Goal: Task Accomplishment & Management: Complete application form

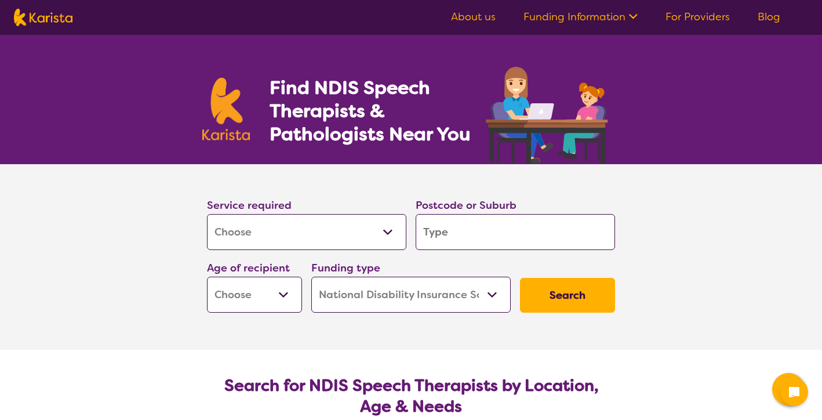
select select "[MEDICAL_DATA]"
select select "NDIS"
select select "[MEDICAL_DATA]"
select select "NDIS"
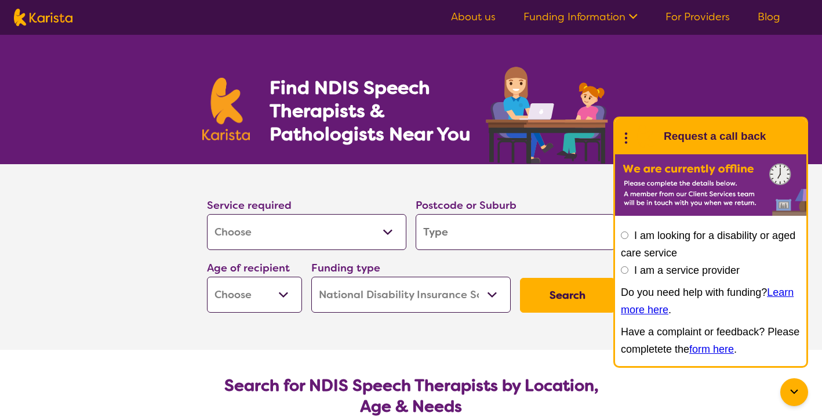
click at [432, 226] on input "search" at bounding box center [515, 232] width 199 height 36
click at [641, 61] on div "Find NDIS Speech Therapists & Pathologists Near You" at bounding box center [411, 99] width 822 height 129
click at [627, 134] on icon at bounding box center [626, 137] width 15 height 18
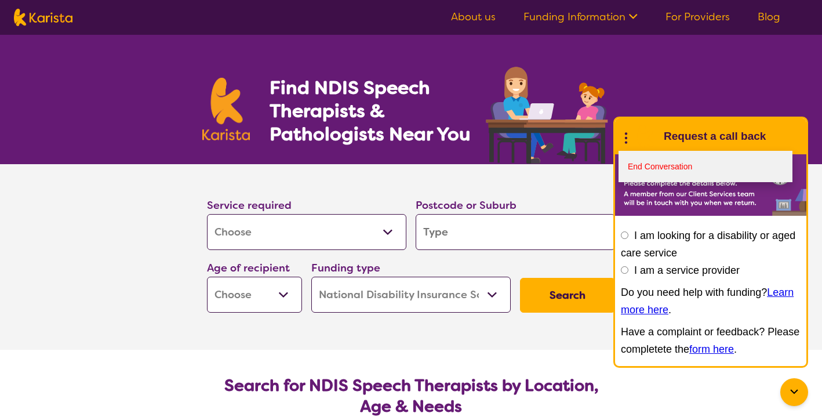
click at [664, 160] on link "End Conversation" at bounding box center [706, 166] width 174 height 31
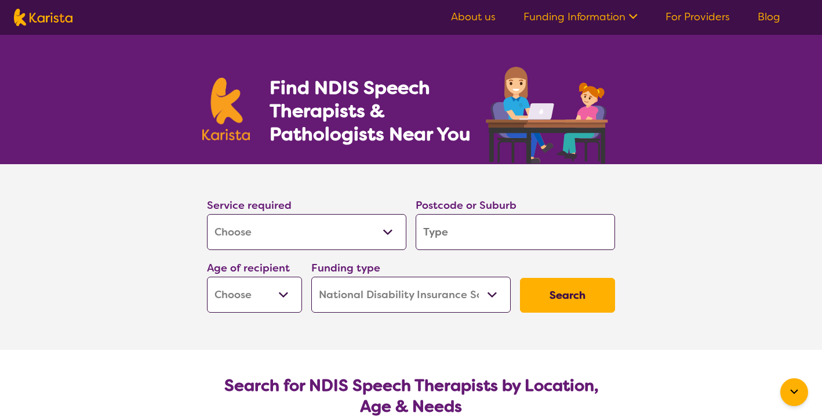
click at [527, 223] on input "search" at bounding box center [515, 232] width 199 height 36
type input "3"
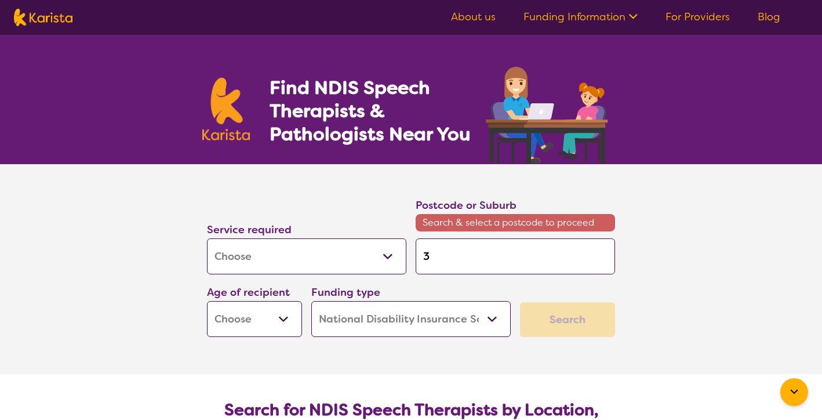
type input "31"
type input "319"
type input "3199"
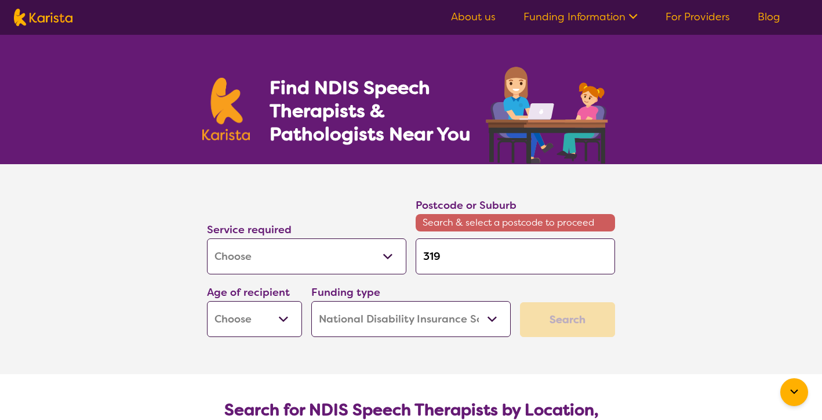
type input "3199"
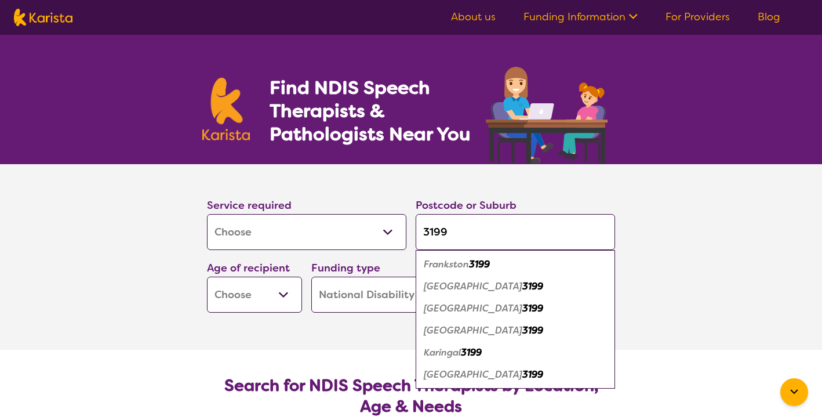
type input "3199"
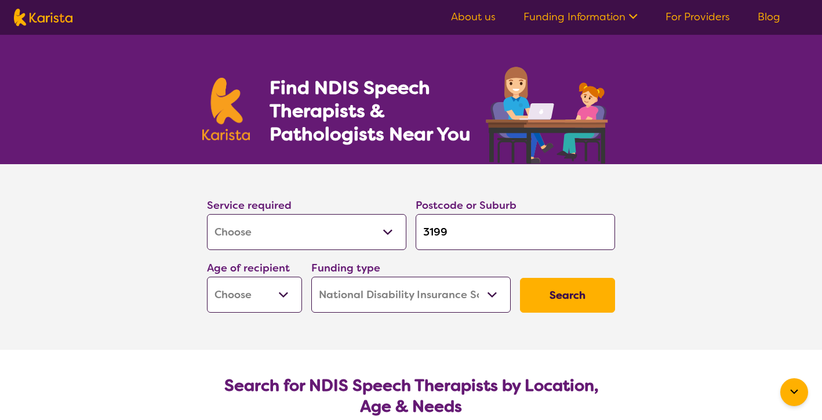
select select "EC"
click at [580, 293] on button "Search" at bounding box center [567, 295] width 95 height 35
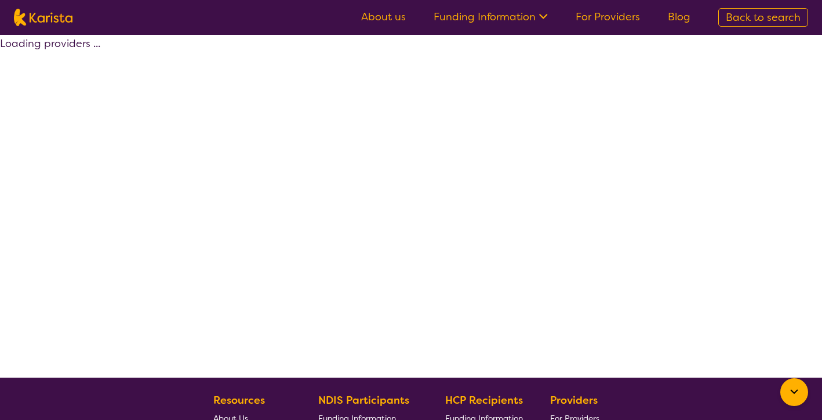
select select "by_score"
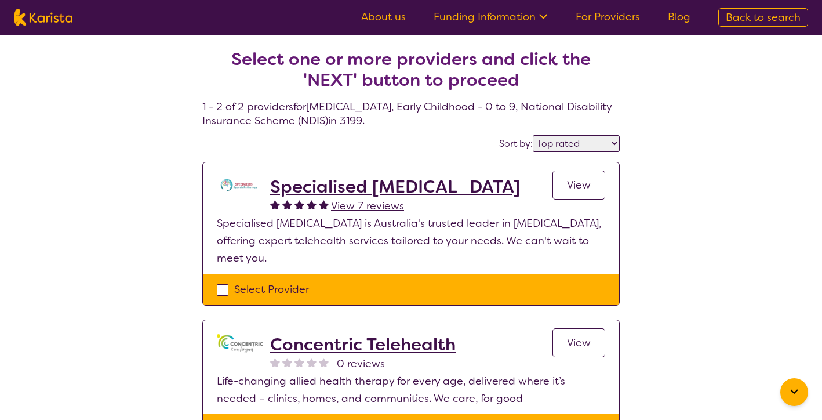
click at [576, 184] on span "View" at bounding box center [579, 185] width 24 height 14
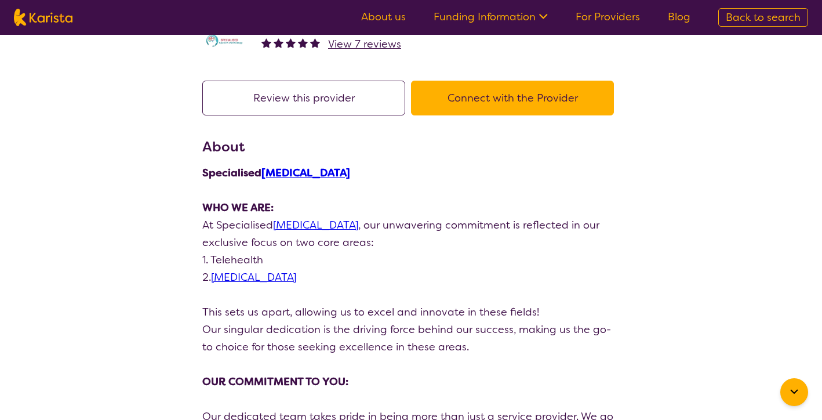
scroll to position [52, 0]
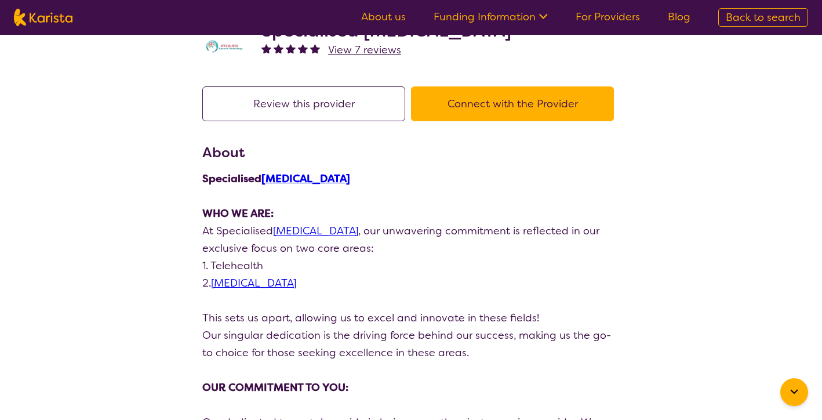
click at [503, 109] on button "Connect with the Provider" at bounding box center [512, 103] width 203 height 35
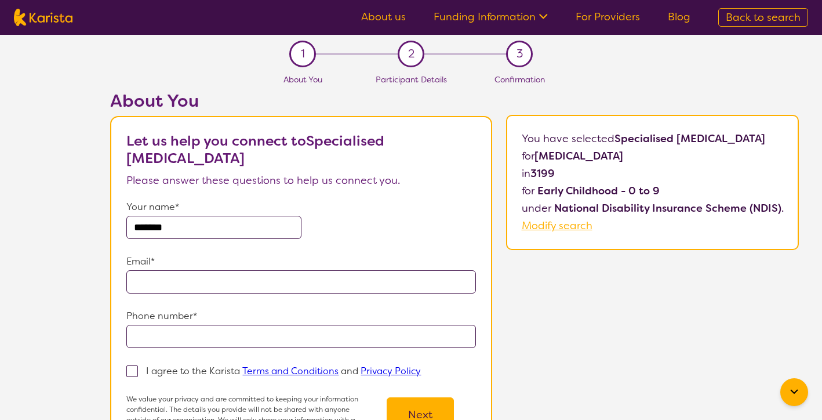
type input "******"
click at [204, 285] on input "email" at bounding box center [300, 281] width 349 height 23
type input "**********"
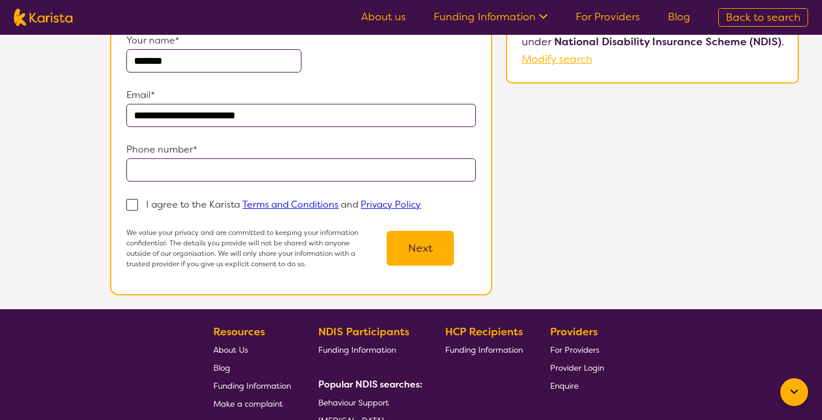
scroll to position [182, 0]
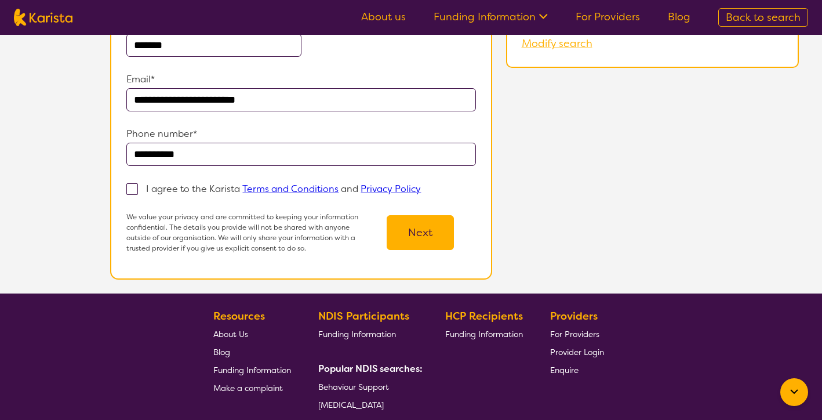
type input "**********"
click at [133, 189] on span at bounding box center [132, 189] width 12 height 12
click at [421, 189] on input "I agree to the Karista Terms and Conditions and Privacy Policy" at bounding box center [425, 188] width 8 height 8
checkbox input "true"
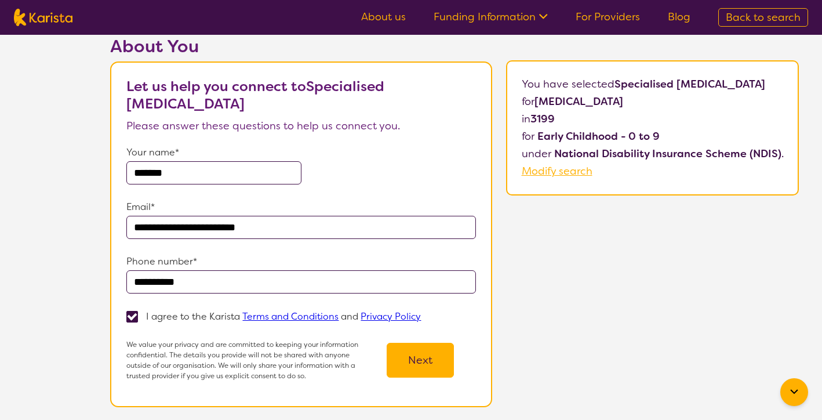
scroll to position [54, 0]
click at [418, 362] on button "Next" at bounding box center [420, 360] width 67 height 35
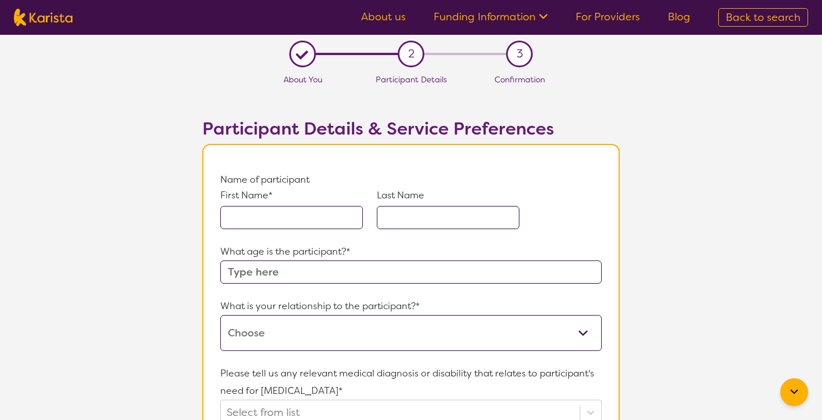
click at [290, 221] on input "text" at bounding box center [291, 217] width 143 height 23
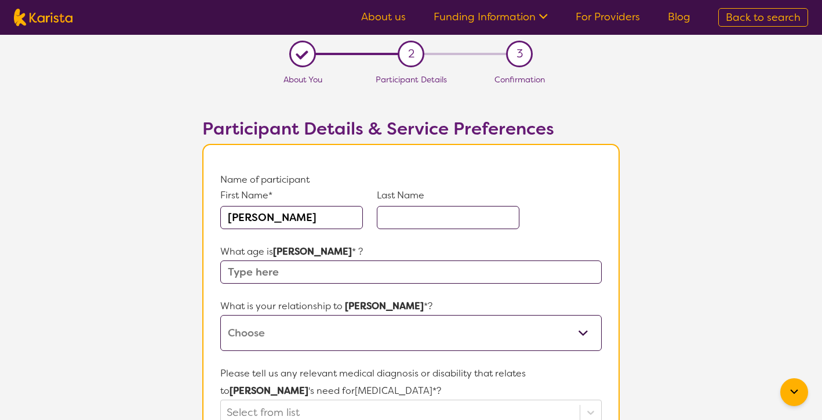
type input "[PERSON_NAME]"
click at [412, 216] on input "text" at bounding box center [448, 217] width 143 height 23
type input "[PERSON_NAME]"
click at [299, 263] on input "text" at bounding box center [410, 271] width 381 height 23
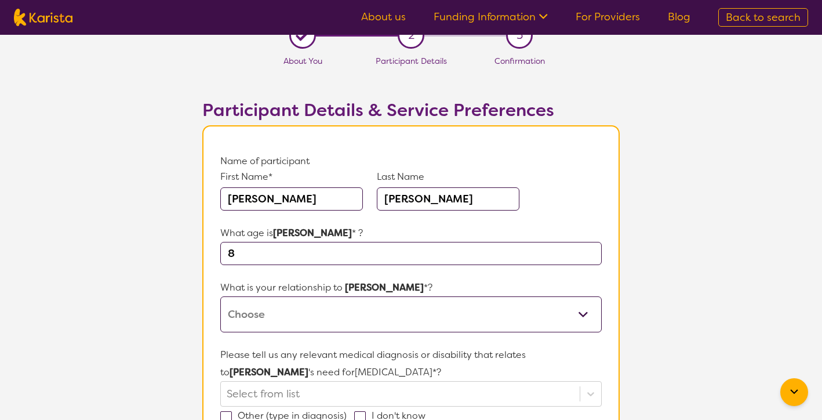
type input "8"
select select "I am their parent"
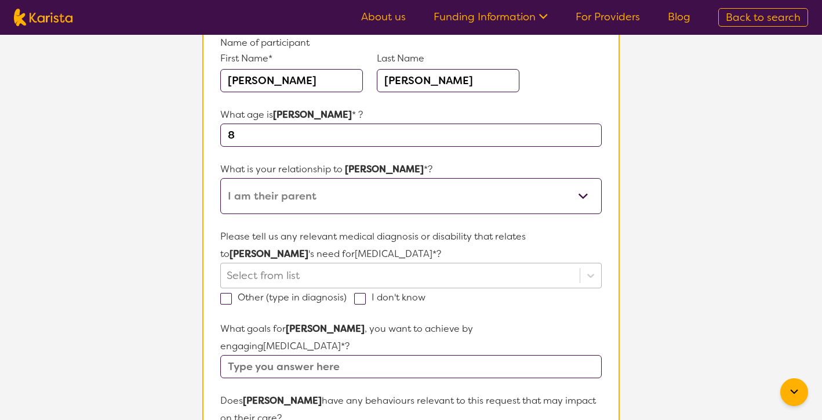
click at [300, 274] on div "Select from list" at bounding box center [410, 276] width 381 height 26
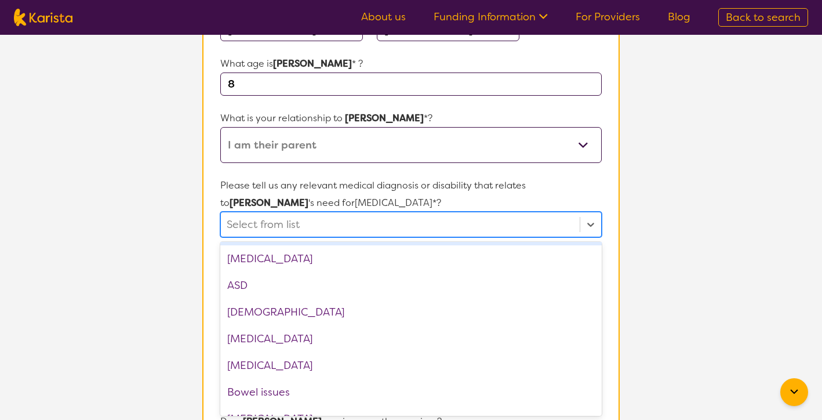
scroll to position [187, 0]
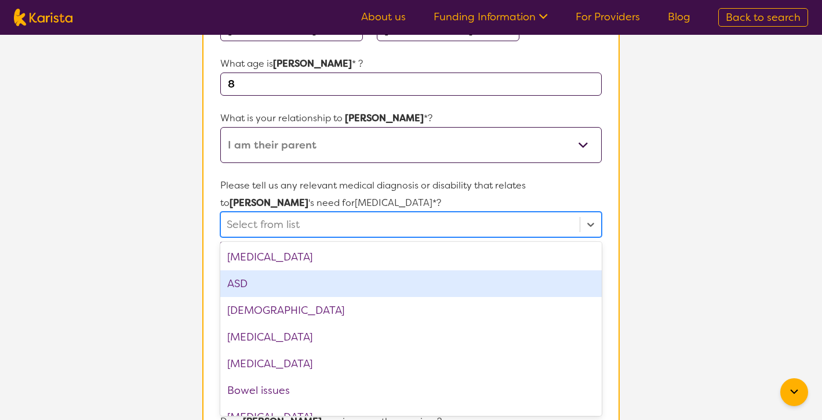
click at [250, 288] on div "ASD" at bounding box center [410, 283] width 381 height 27
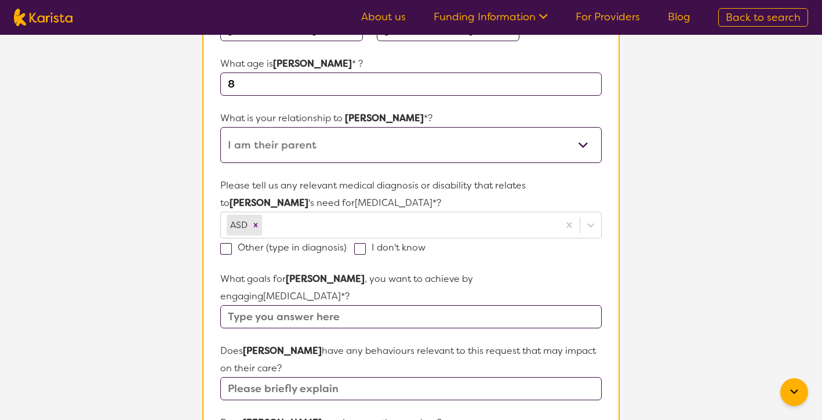
click at [685, 241] on section "L About You 2 Participant Details 3 Confirmation Participant Details & Service …" at bounding box center [411, 367] width 822 height 1041
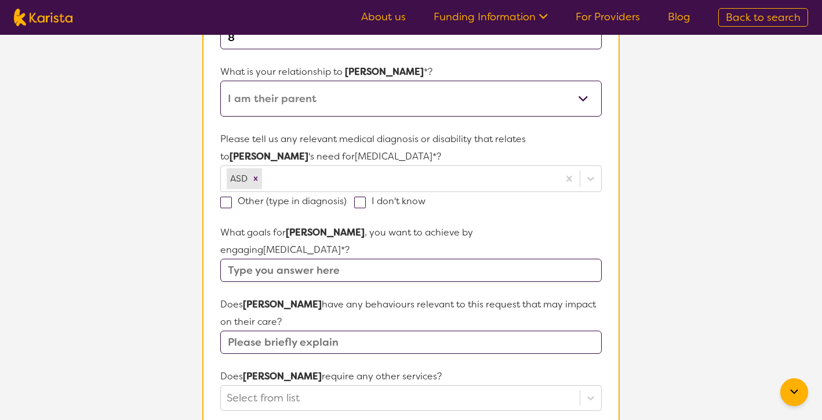
scroll to position [234, 0]
click at [366, 259] on input "text" at bounding box center [410, 270] width 381 height 23
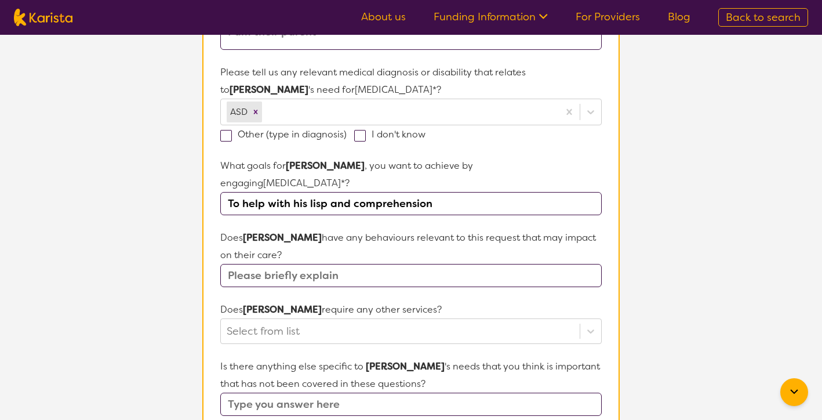
scroll to position [303, 0]
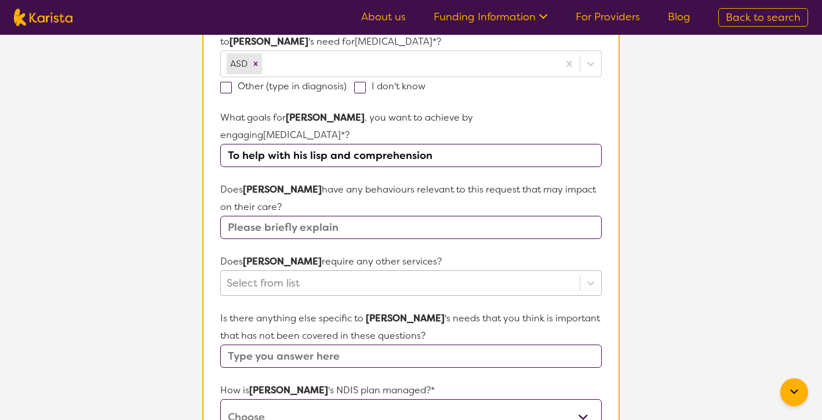
type input "To help with his lisp and comprehension"
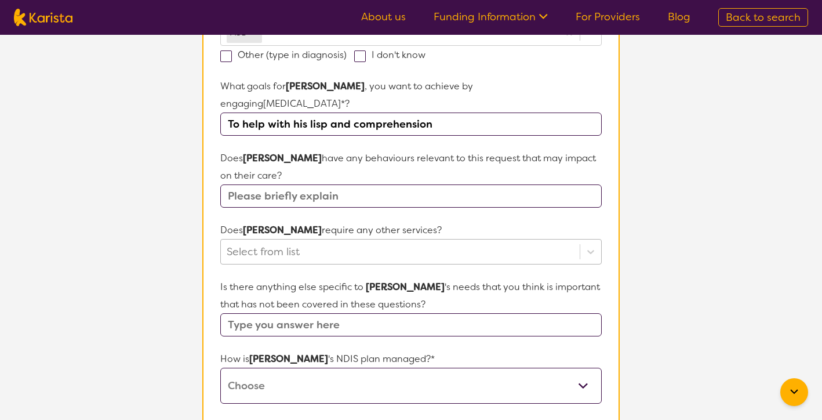
click at [362, 262] on div "Select from list" at bounding box center [410, 252] width 381 height 26
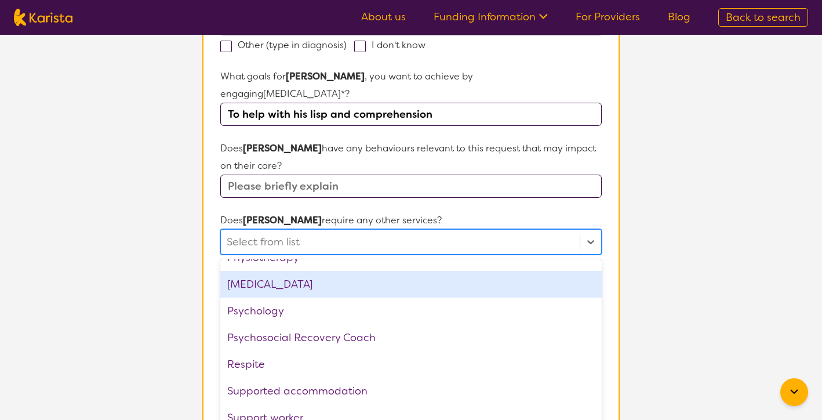
scroll to position [391, 0]
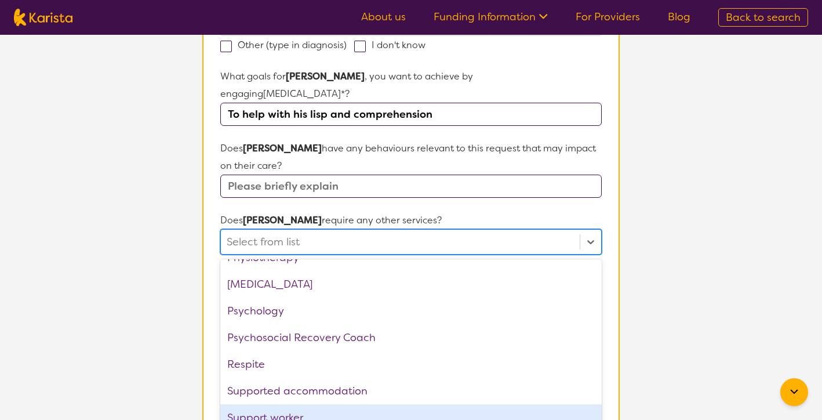
click at [315, 404] on div "Support worker" at bounding box center [410, 417] width 381 height 27
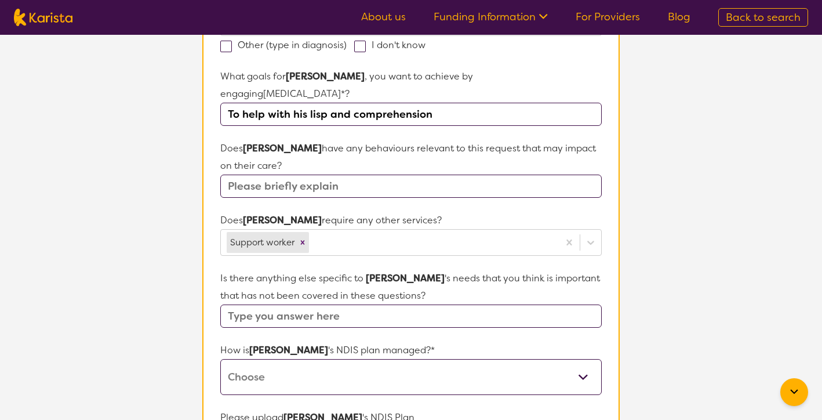
click at [445, 187] on form "Name of participant First Name* [PERSON_NAME] Name [PERSON_NAME] What age is [P…" at bounding box center [410, 199] width 381 height 837
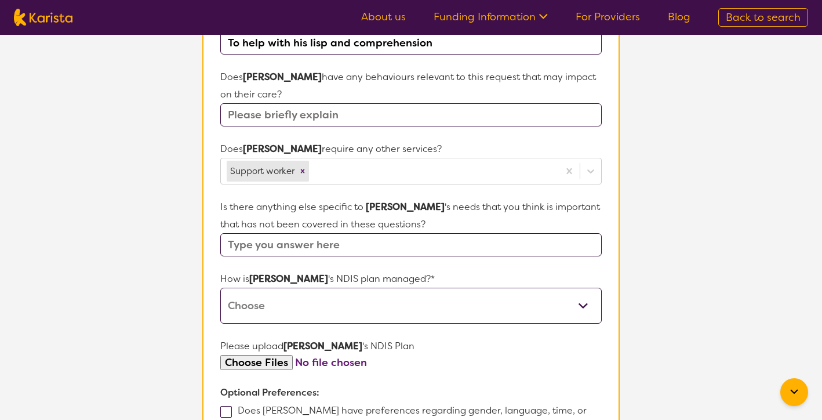
scroll to position [461, 0]
select select "Self Managed"
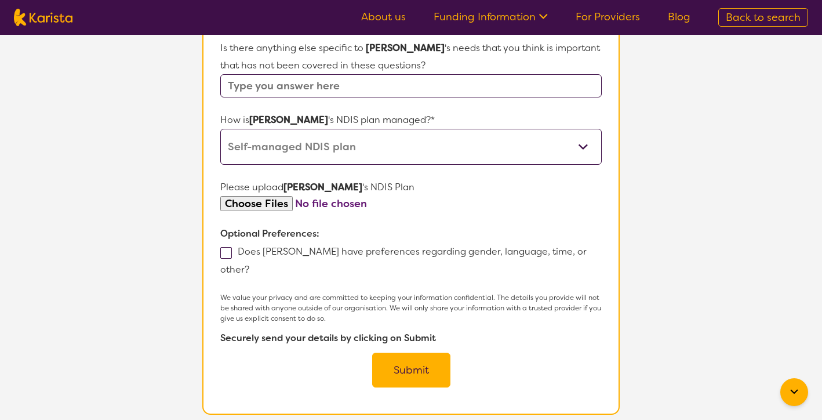
scroll to position [635, 0]
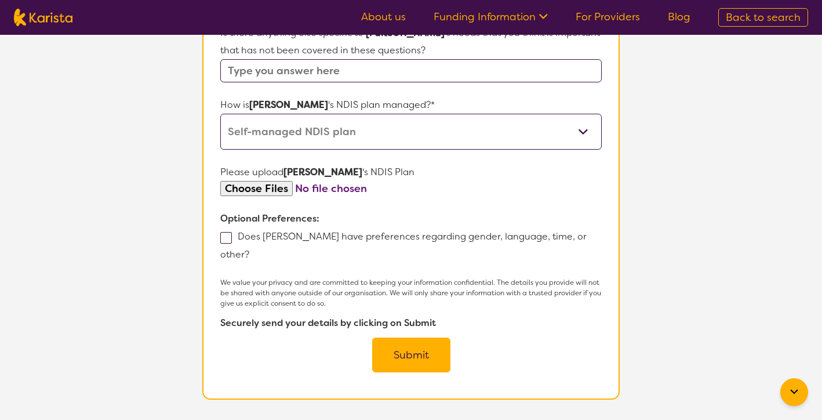
click at [420, 337] on button "Submit" at bounding box center [411, 354] width 78 height 35
